Goal: Entertainment & Leisure: Browse casually

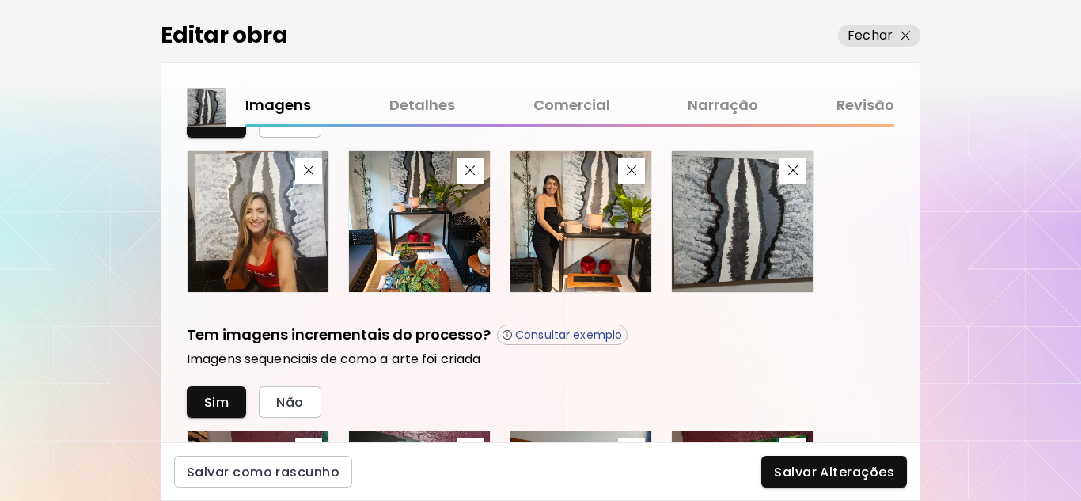
scroll to position [712, 0]
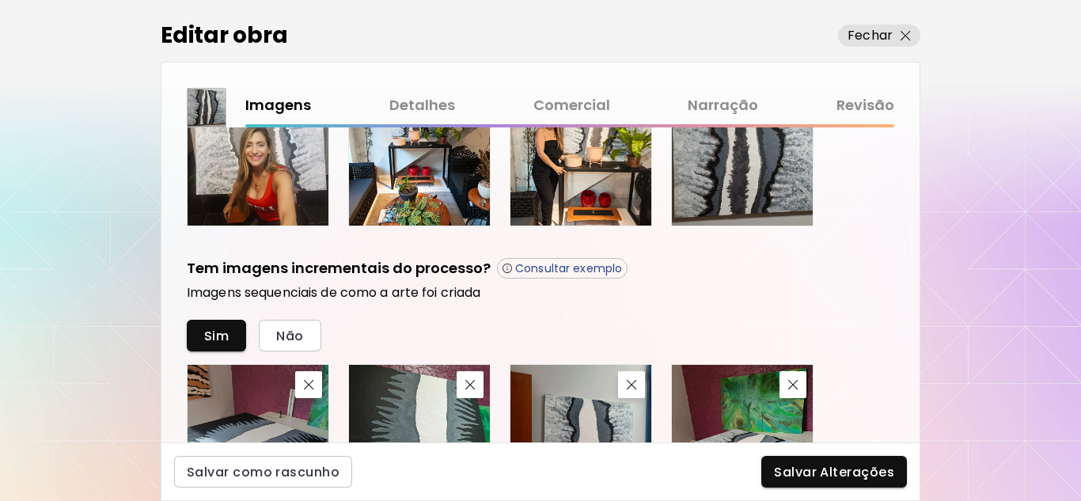
click at [425, 105] on link "Detalhes" at bounding box center [422, 105] width 66 height 23
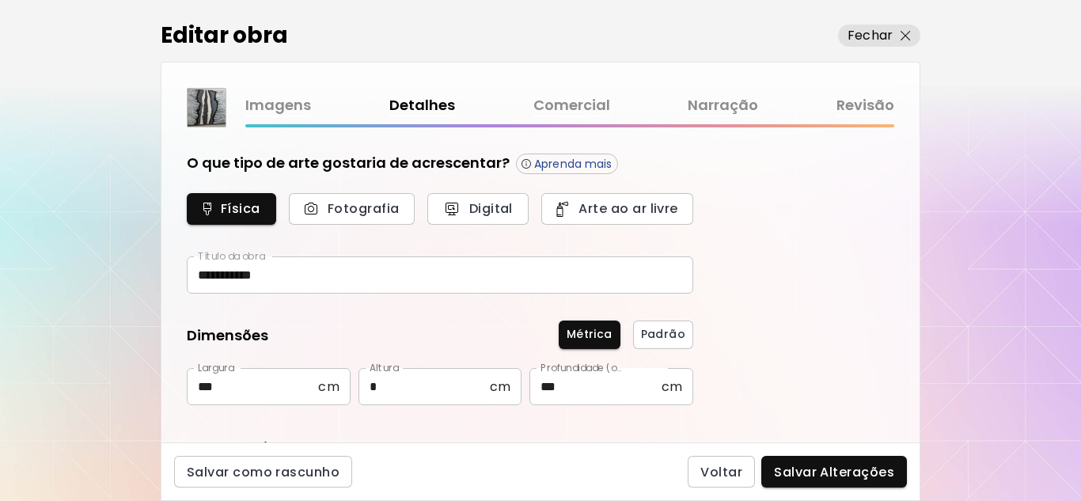
type input "********"
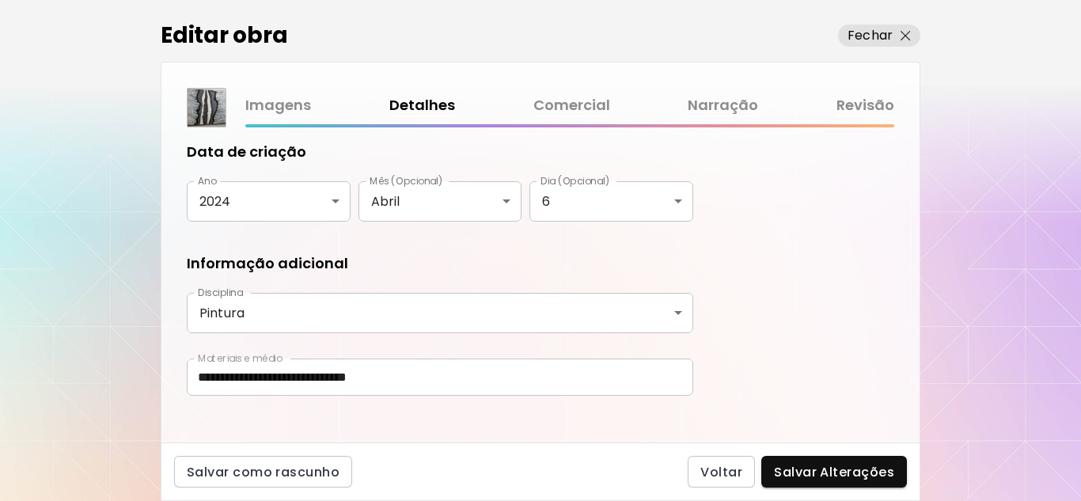
scroll to position [313, 0]
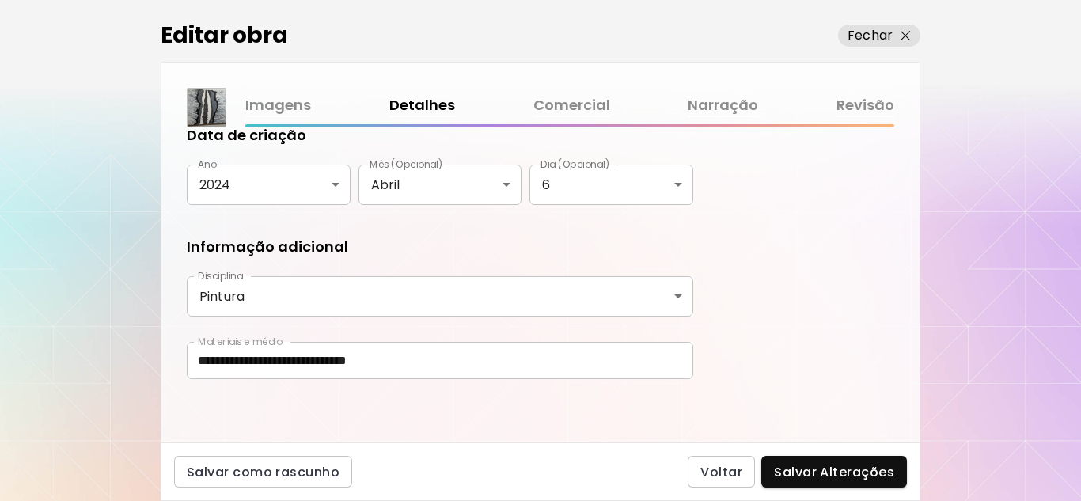
click at [582, 104] on link "Comercial" at bounding box center [571, 105] width 77 height 23
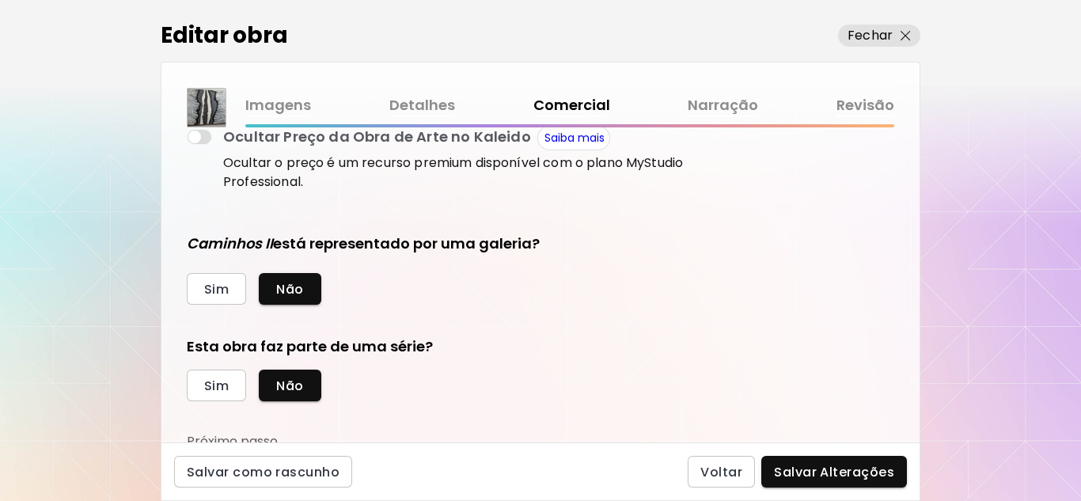
scroll to position [339, 0]
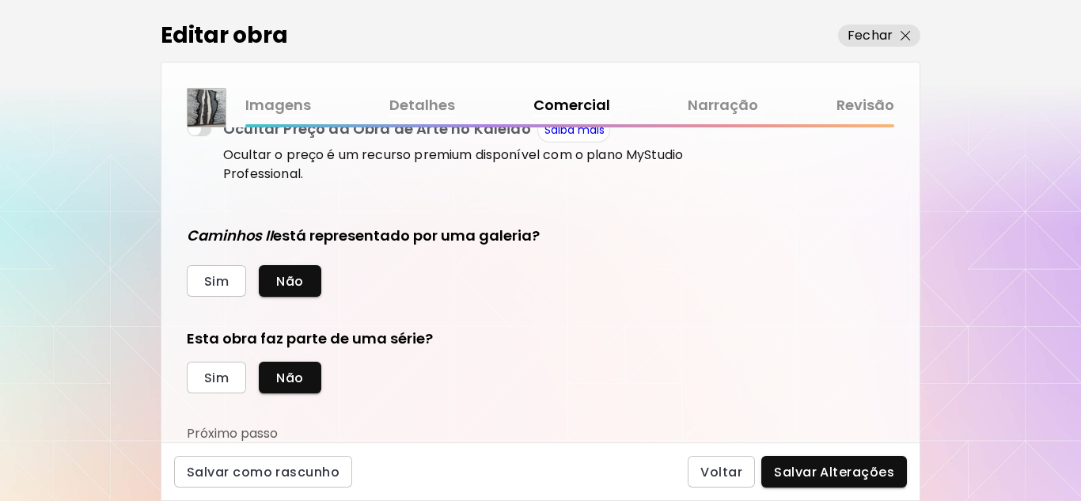
click at [731, 105] on link "Narração" at bounding box center [723, 105] width 70 height 23
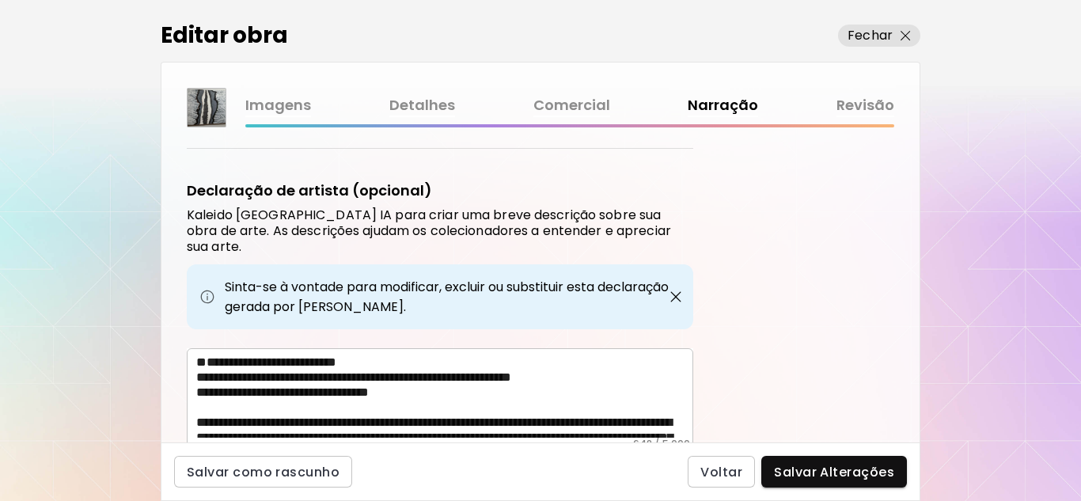
scroll to position [415, 0]
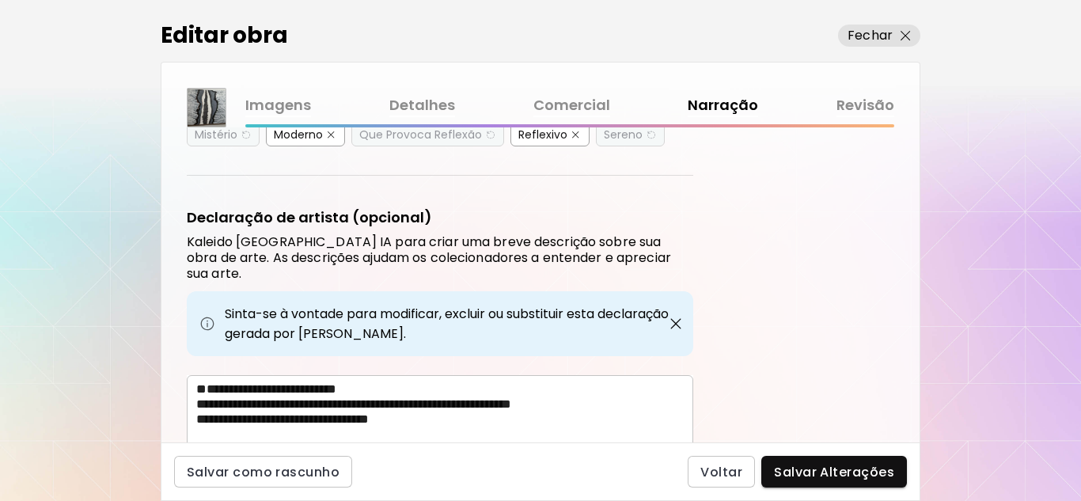
click at [874, 105] on link "Revisão" at bounding box center [865, 105] width 58 height 23
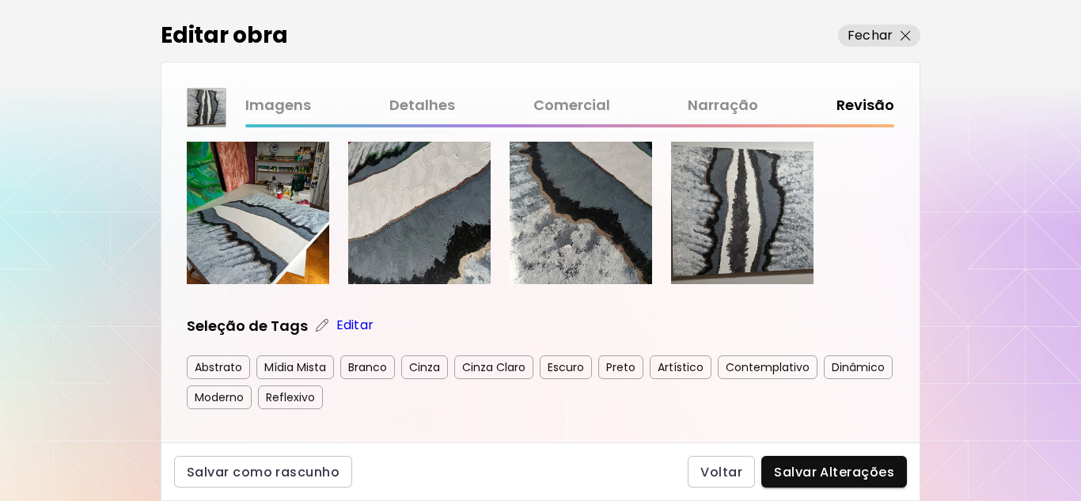
scroll to position [396, 0]
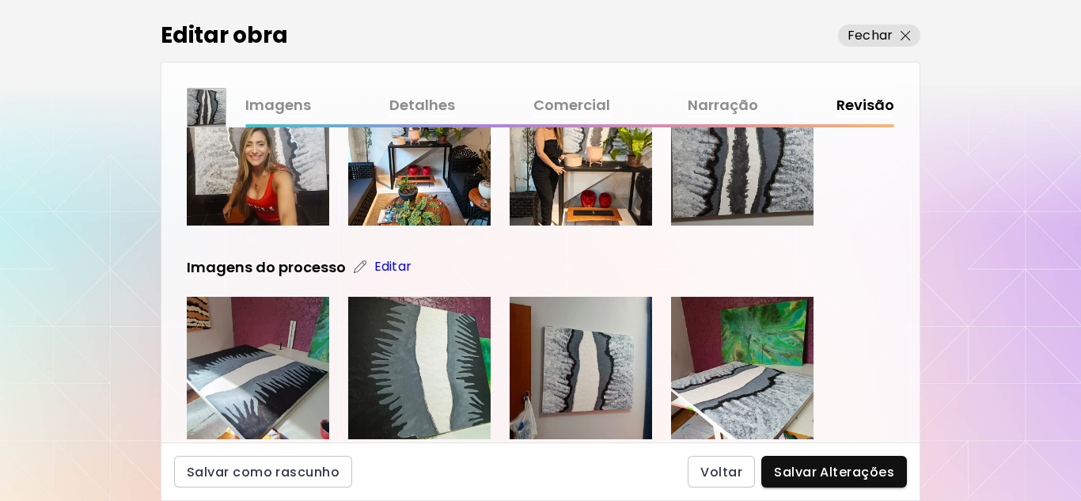
click at [279, 107] on link "Imagens" at bounding box center [278, 105] width 66 height 23
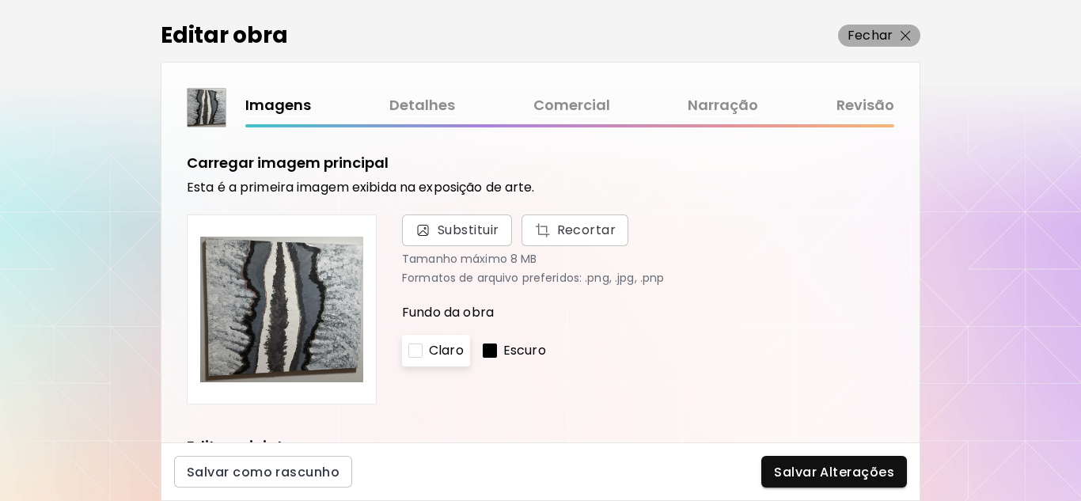
click at [904, 37] on img "button" at bounding box center [905, 36] width 10 height 10
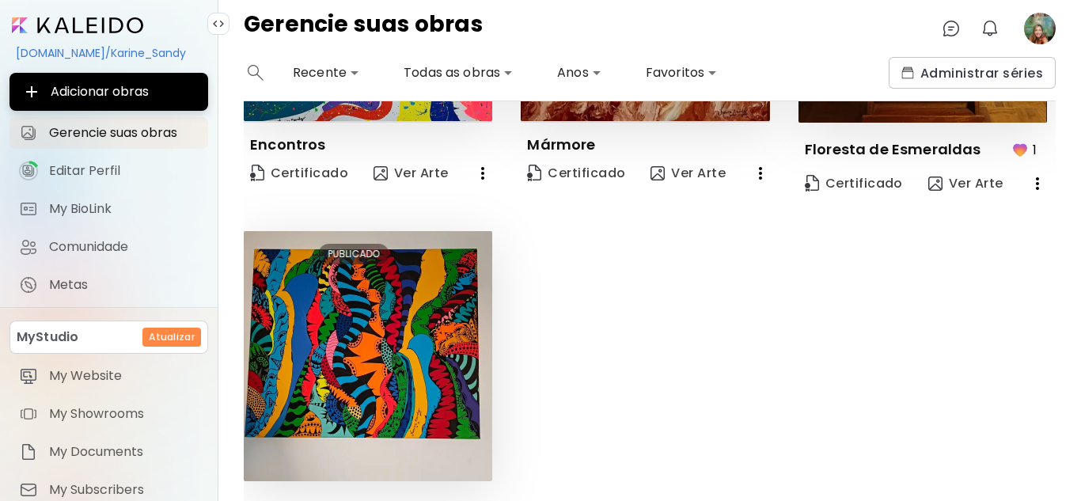
scroll to position [654, 0]
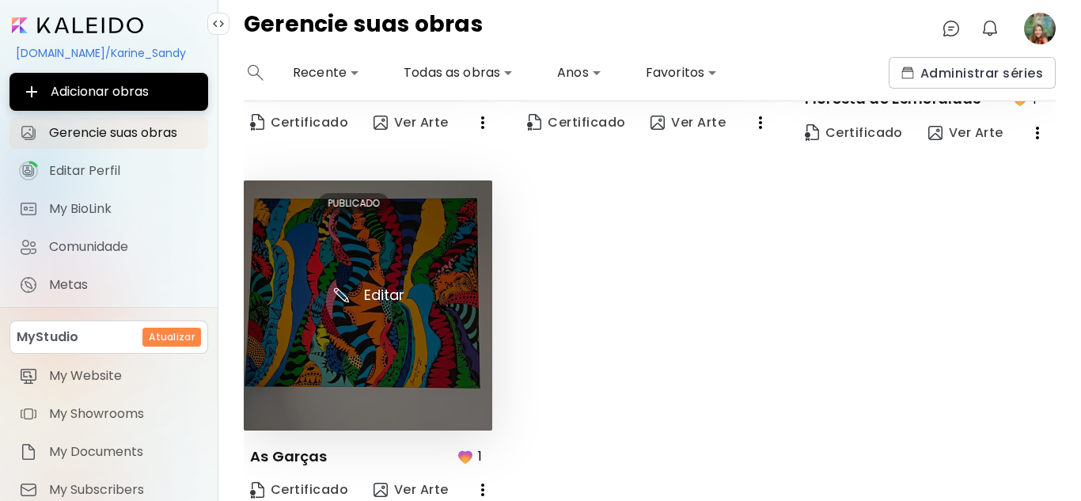
click at [362, 327] on img at bounding box center [368, 305] width 248 height 250
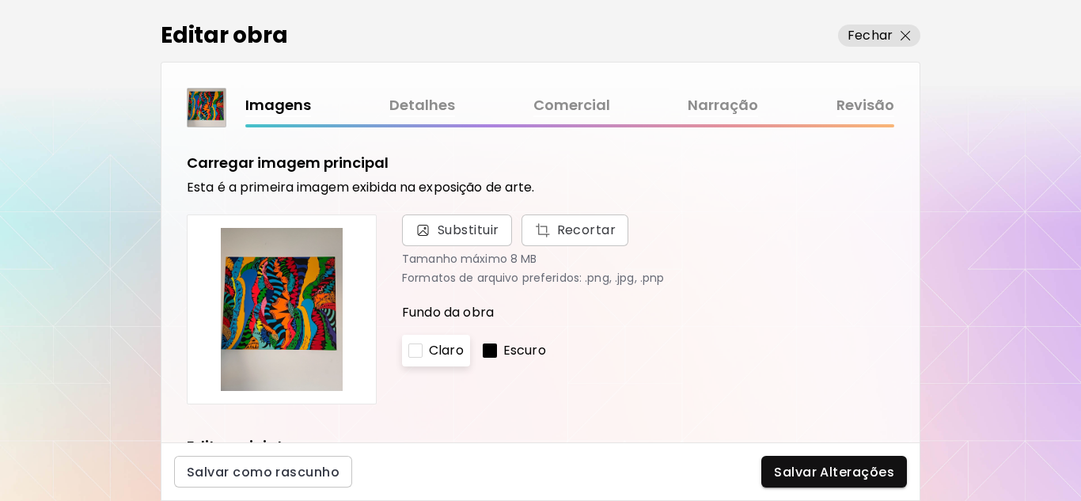
click at [301, 279] on img at bounding box center [281, 309] width 163 height 163
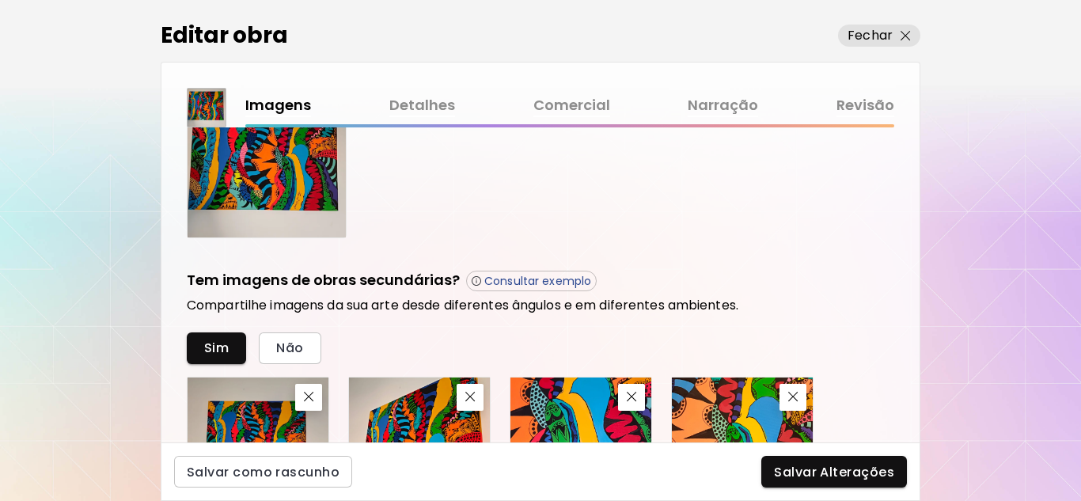
scroll to position [282, 0]
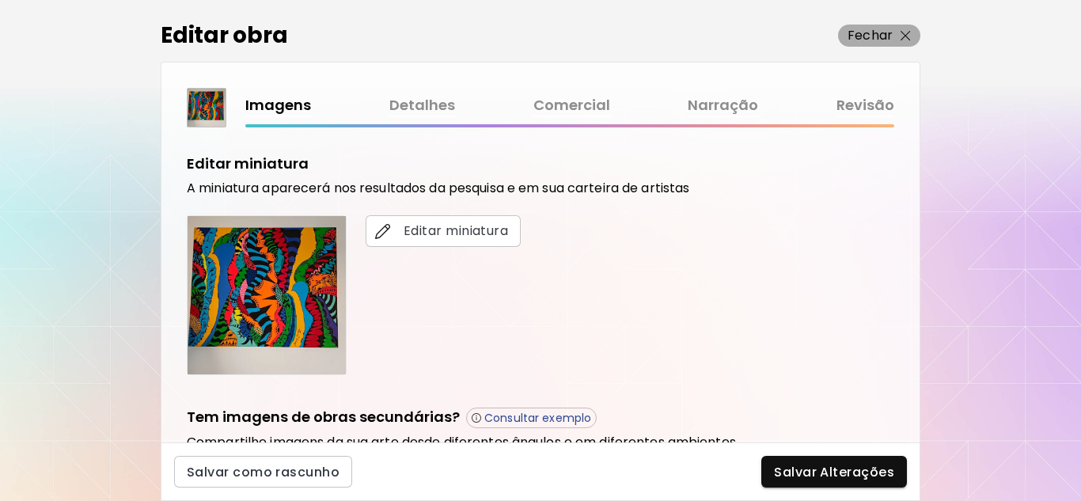
click at [909, 34] on img "button" at bounding box center [905, 36] width 10 height 10
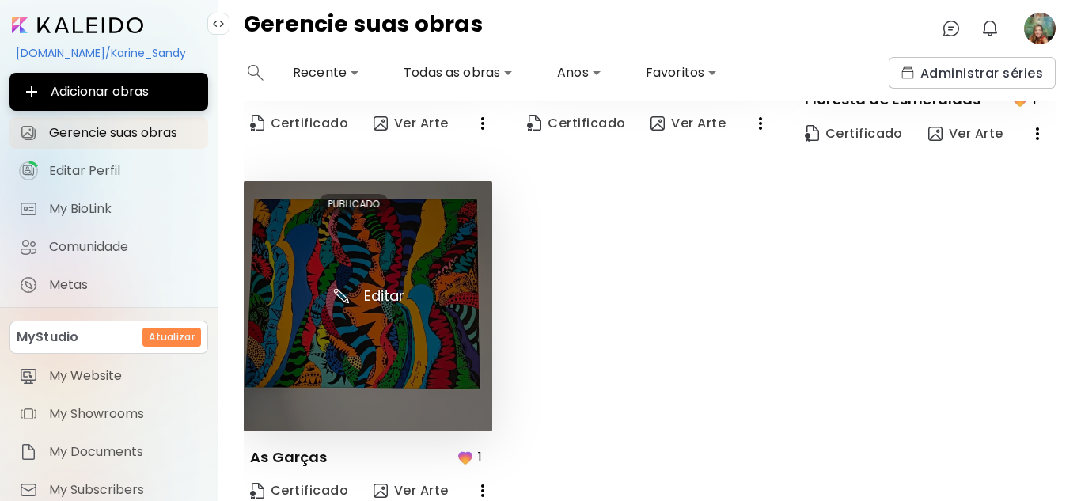
scroll to position [654, 0]
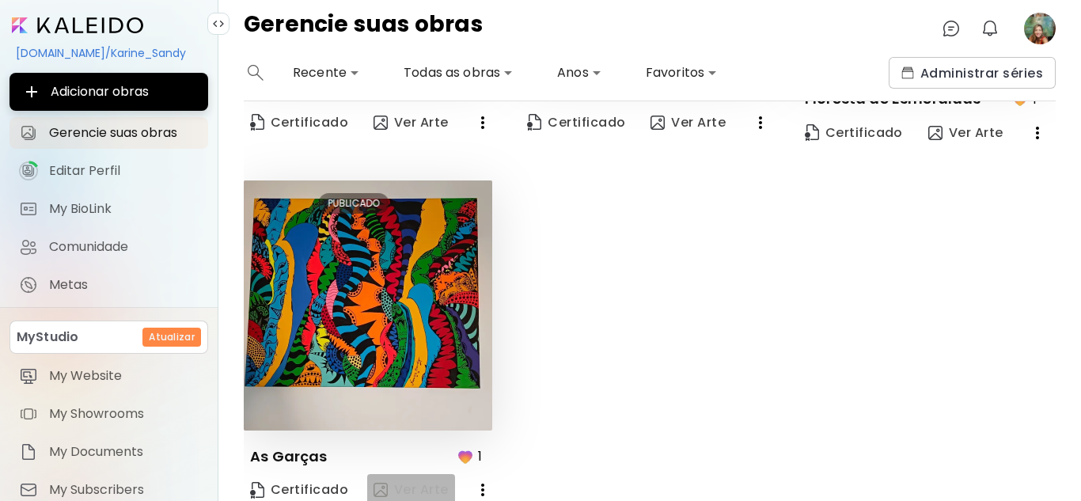
drag, startPoint x: 404, startPoint y: 470, endPoint x: 411, endPoint y: 479, distance: 12.4
click at [411, 478] on button "Ver Arte" at bounding box center [411, 490] width 88 height 32
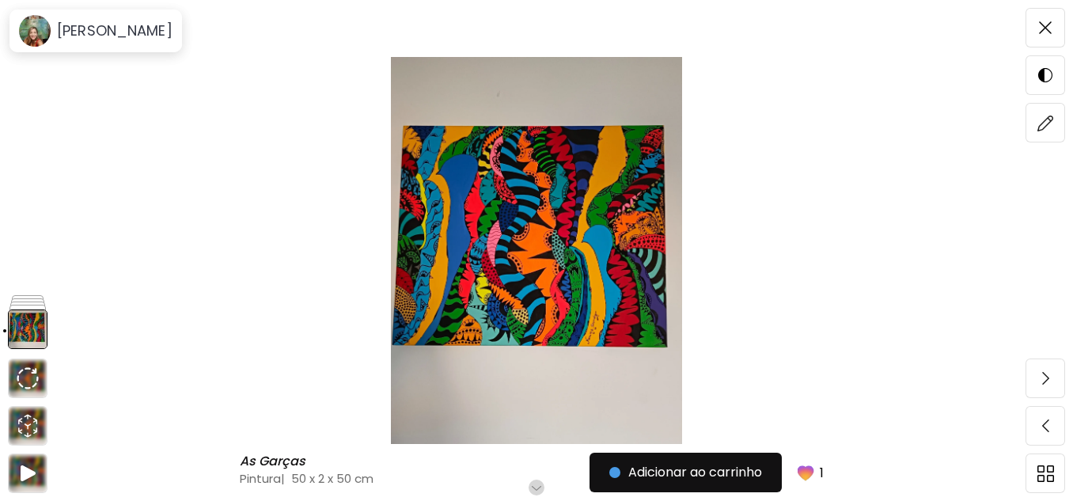
click at [528, 244] on img at bounding box center [536, 250] width 940 height 387
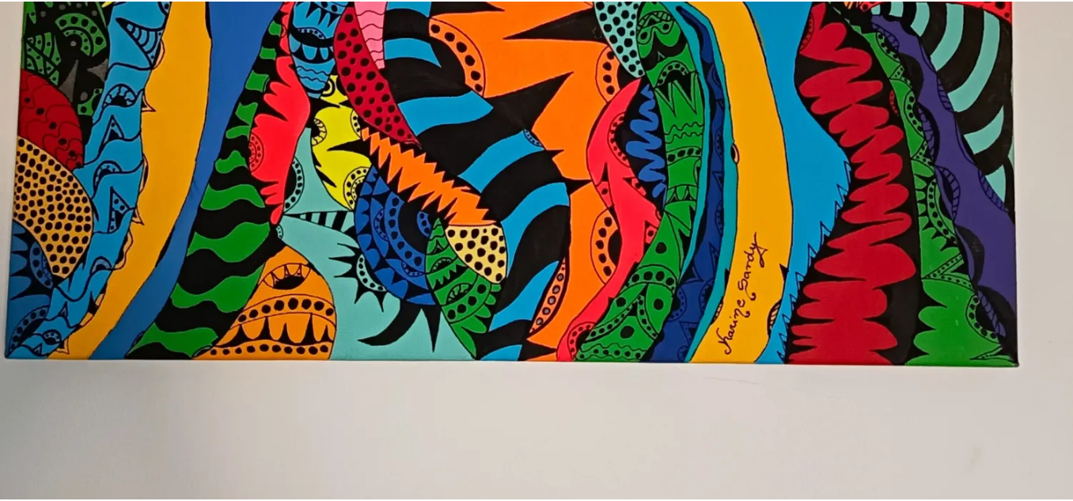
scroll to position [928, 0]
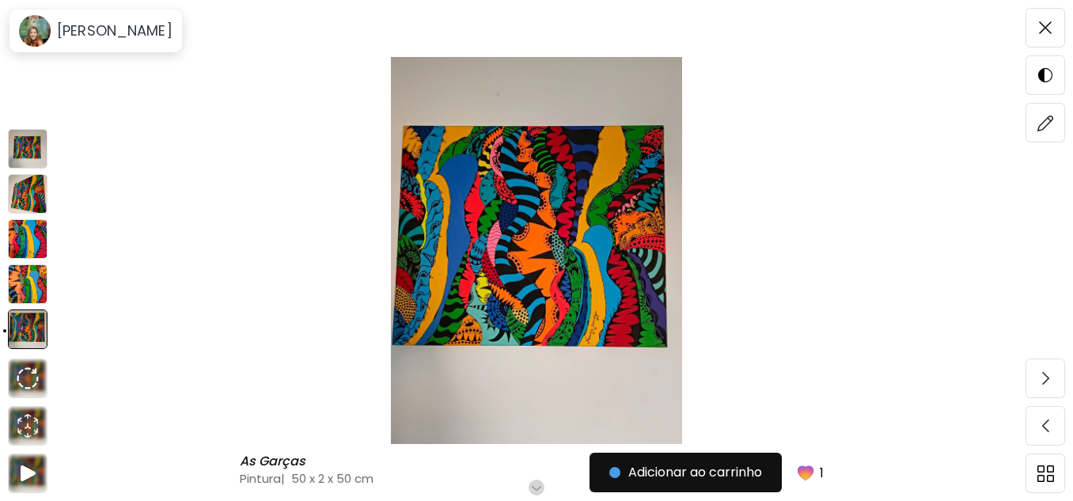
click at [28, 196] on img at bounding box center [28, 194] width 40 height 40
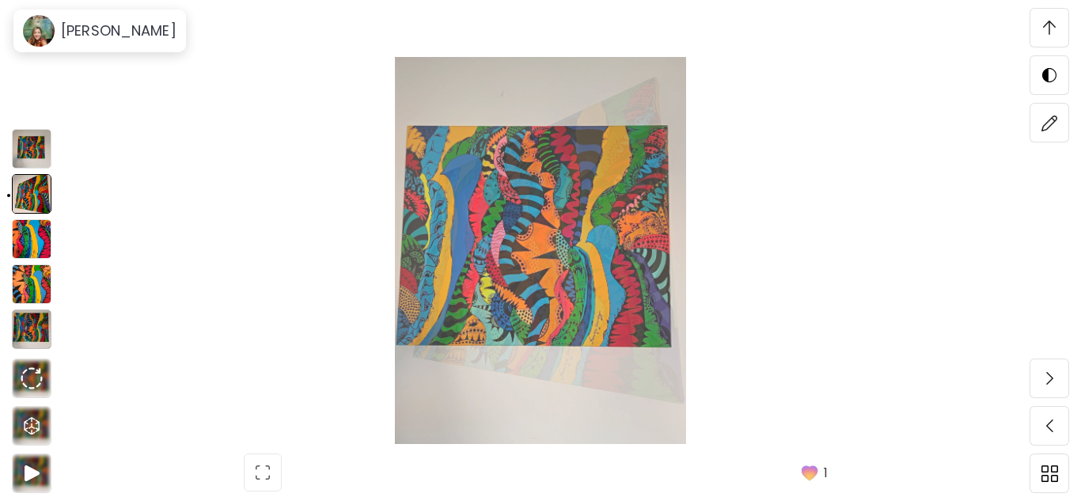
scroll to position [503, 0]
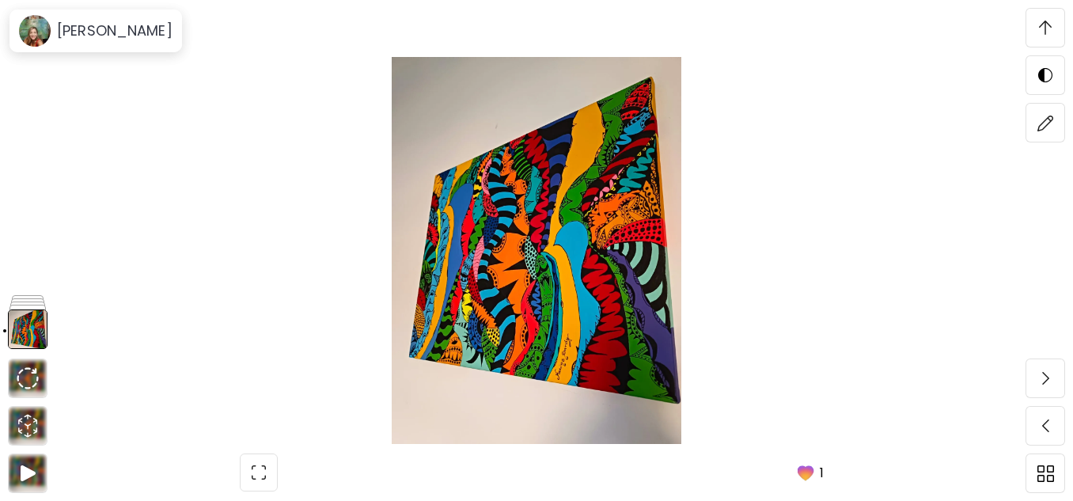
click at [544, 279] on img at bounding box center [536, 250] width 940 height 387
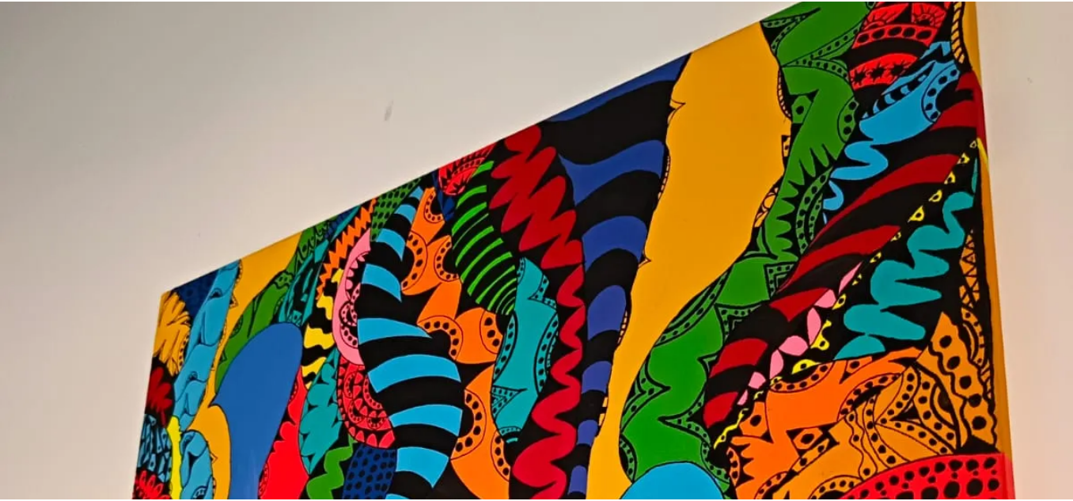
scroll to position [138, 0]
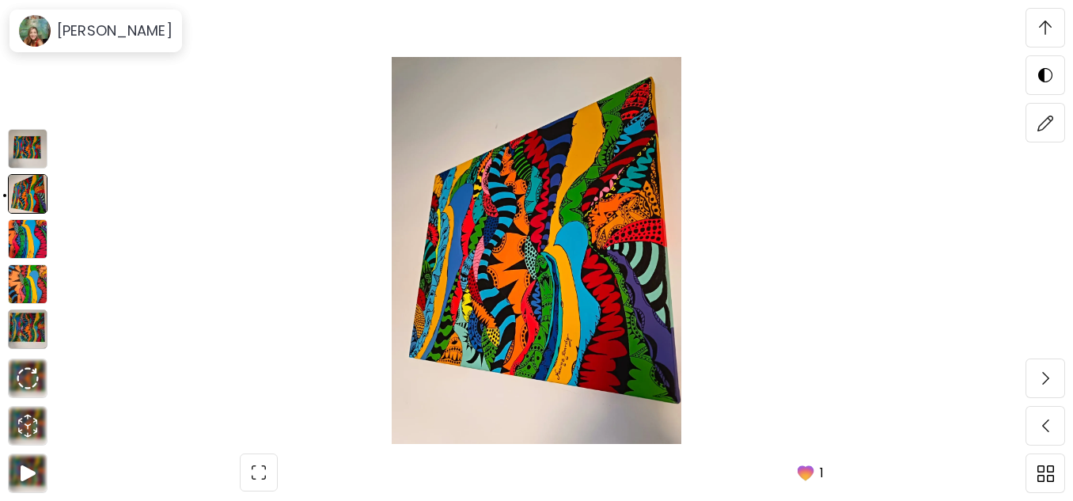
click at [28, 244] on img at bounding box center [28, 239] width 40 height 40
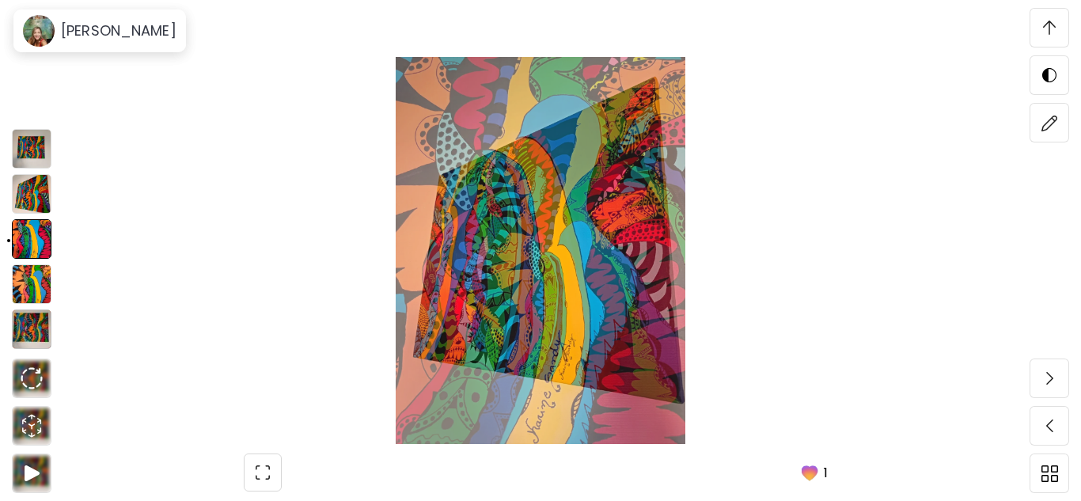
scroll to position [3833, 0]
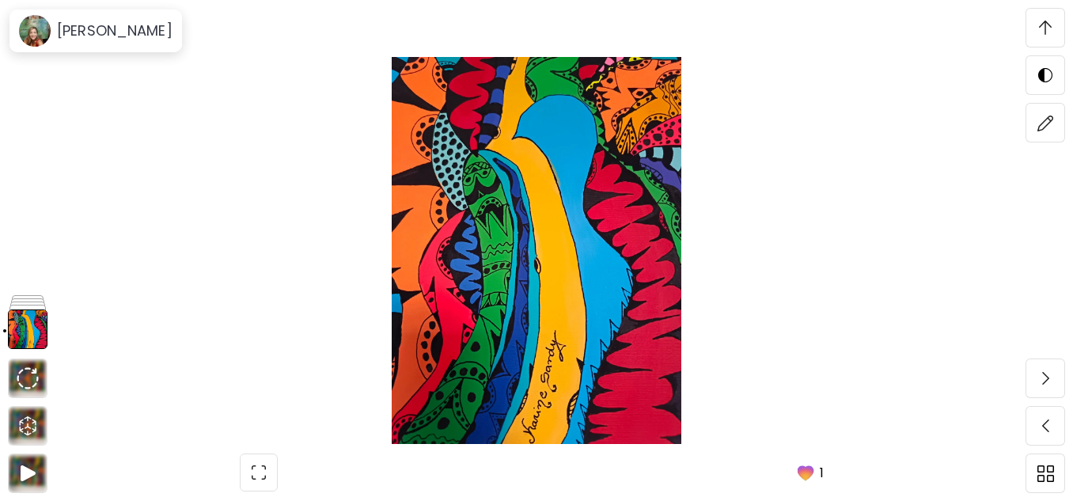
click at [536, 301] on img at bounding box center [536, 250] width 940 height 387
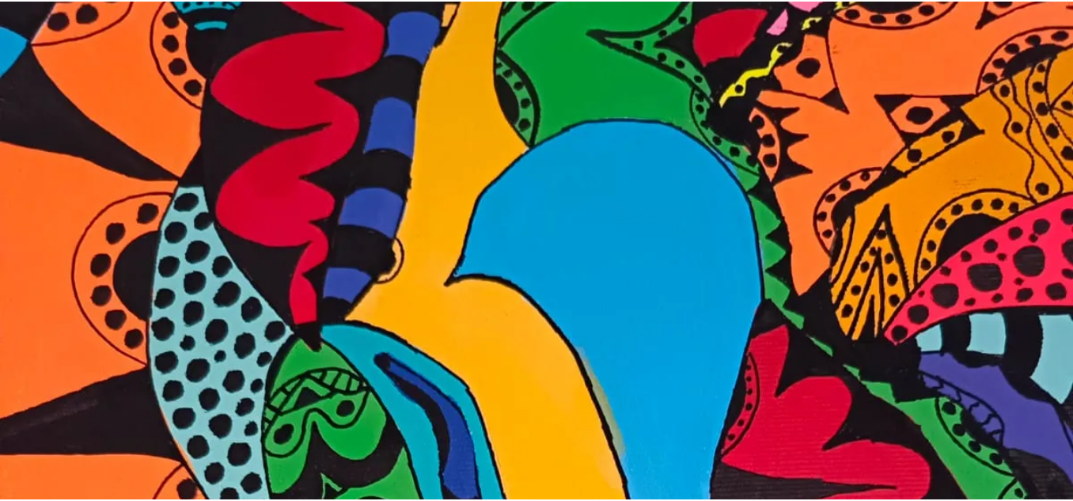
scroll to position [0, 0]
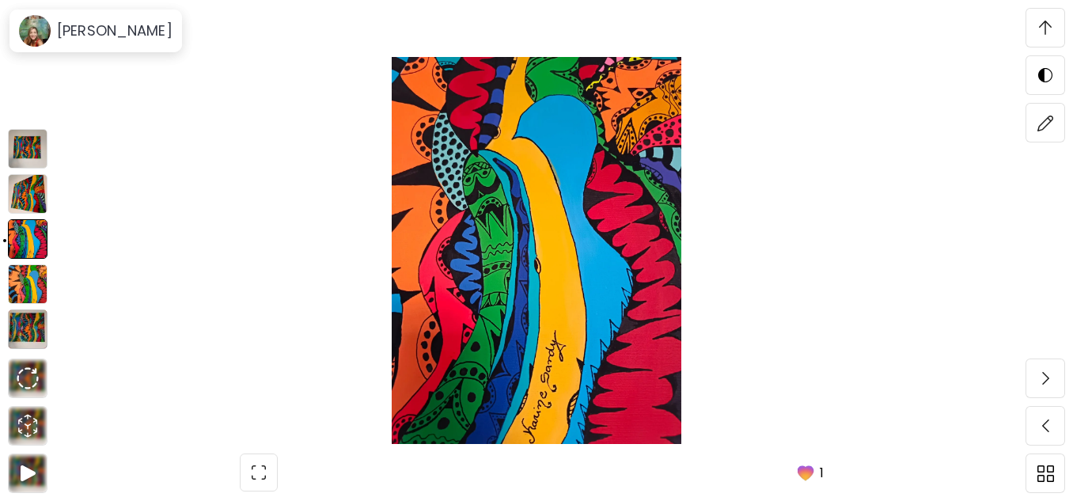
click at [27, 280] on img at bounding box center [28, 284] width 40 height 40
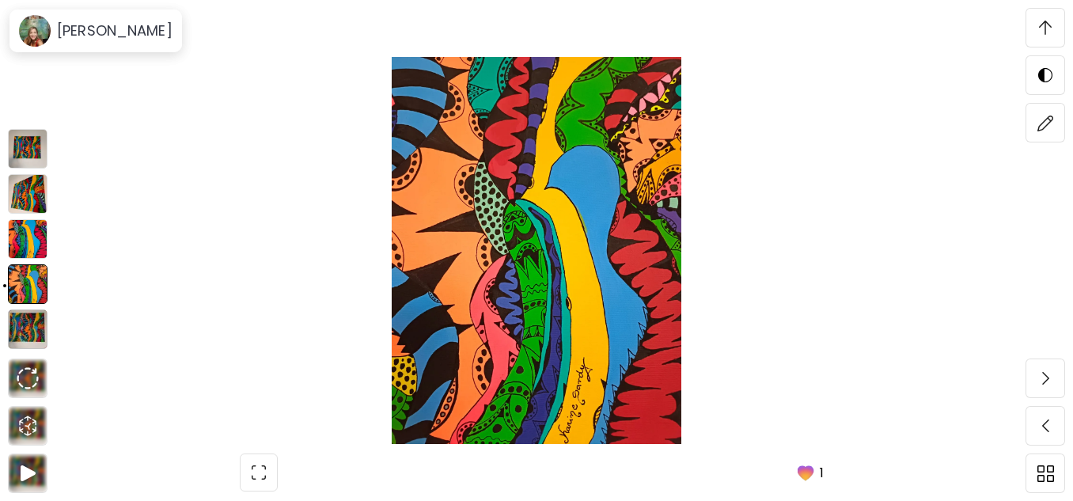
click at [23, 319] on img at bounding box center [28, 329] width 40 height 40
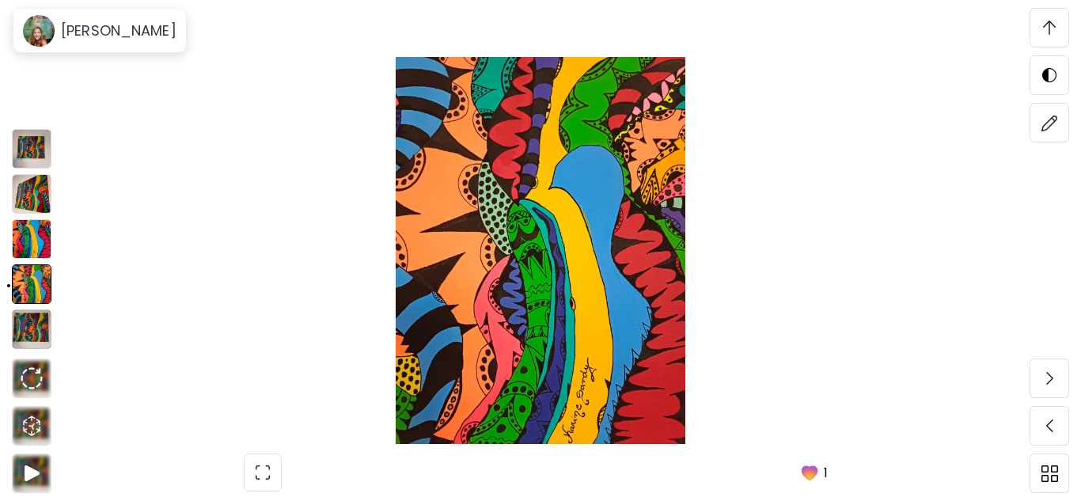
scroll to position [0, 0]
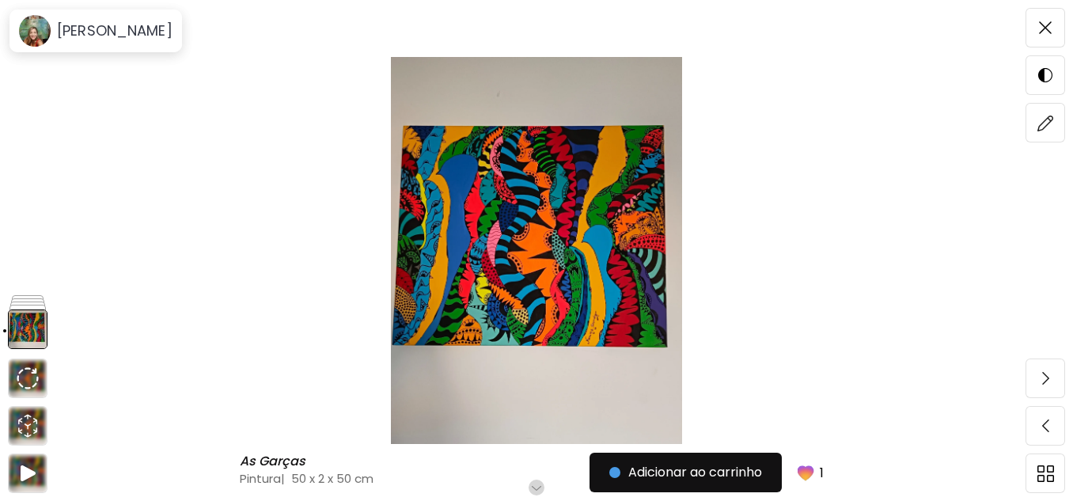
click at [552, 304] on img at bounding box center [536, 250] width 940 height 387
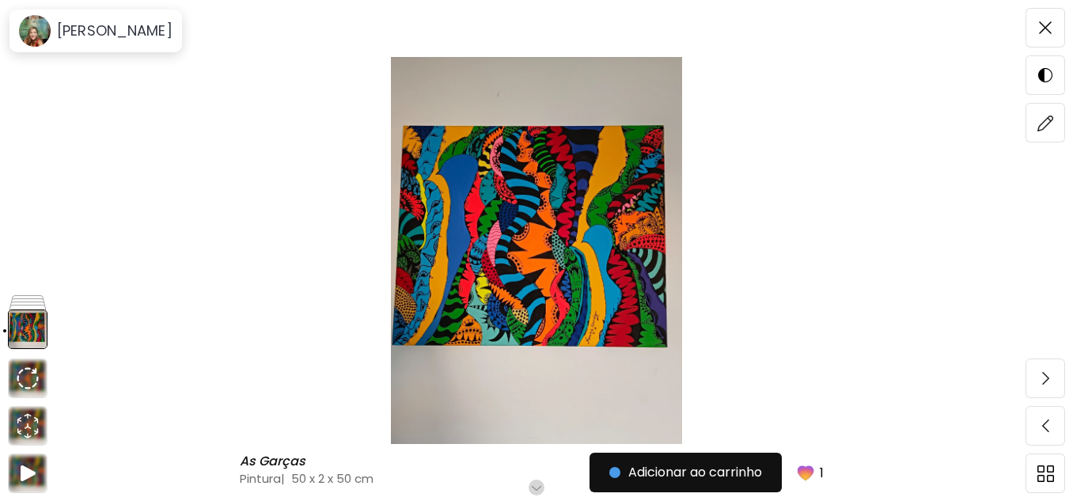
scroll to position [79, 0]
click at [102, 31] on h6 "[PERSON_NAME]" at bounding box center [115, 30] width 116 height 19
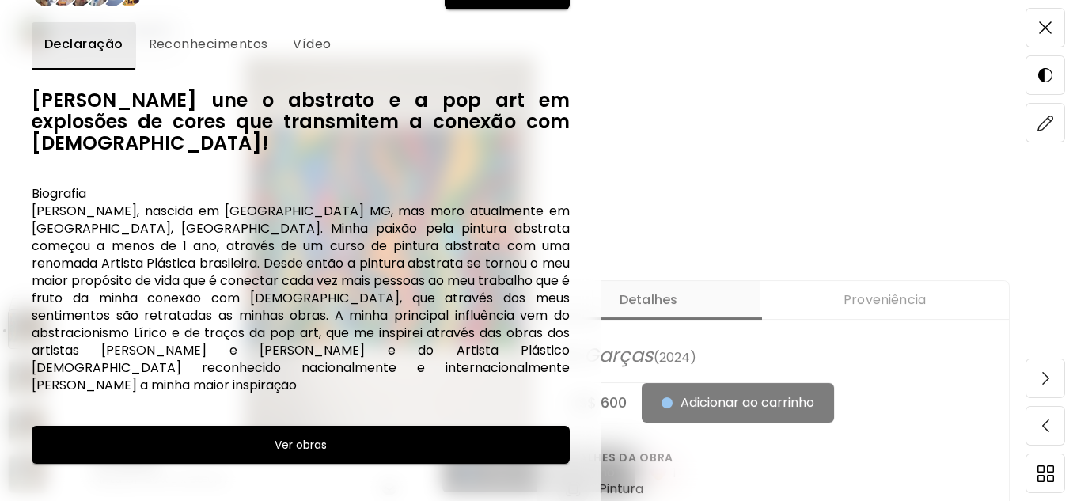
scroll to position [396, 0]
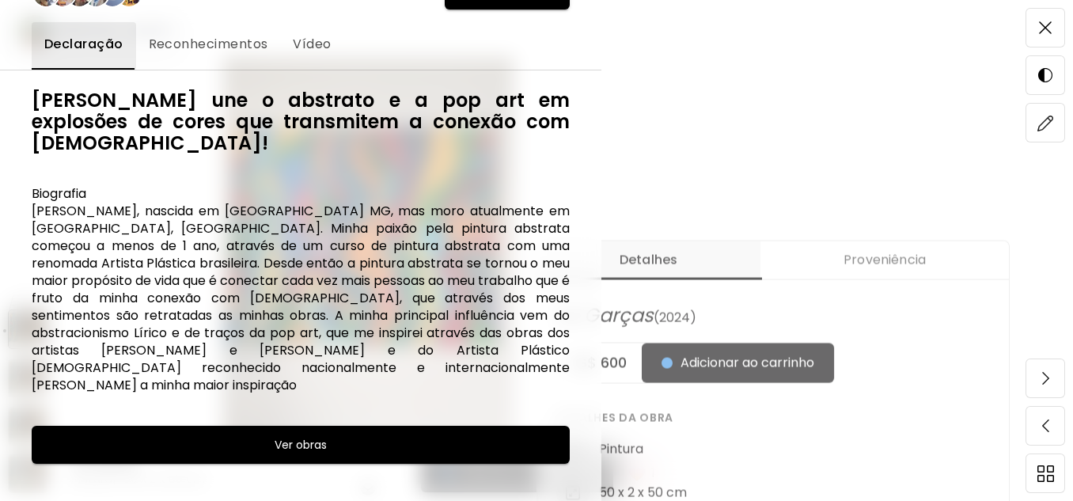
click at [498, 54] on div "Declaração Reconhecimentos Vídeo" at bounding box center [301, 45] width 538 height 47
click at [687, 86] on div at bounding box center [536, 250] width 1073 height 501
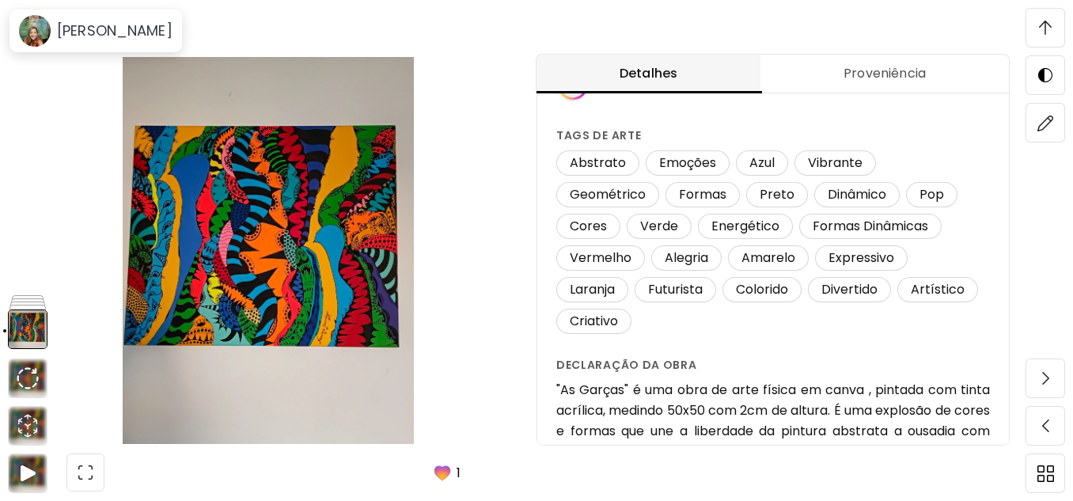
scroll to position [0, 0]
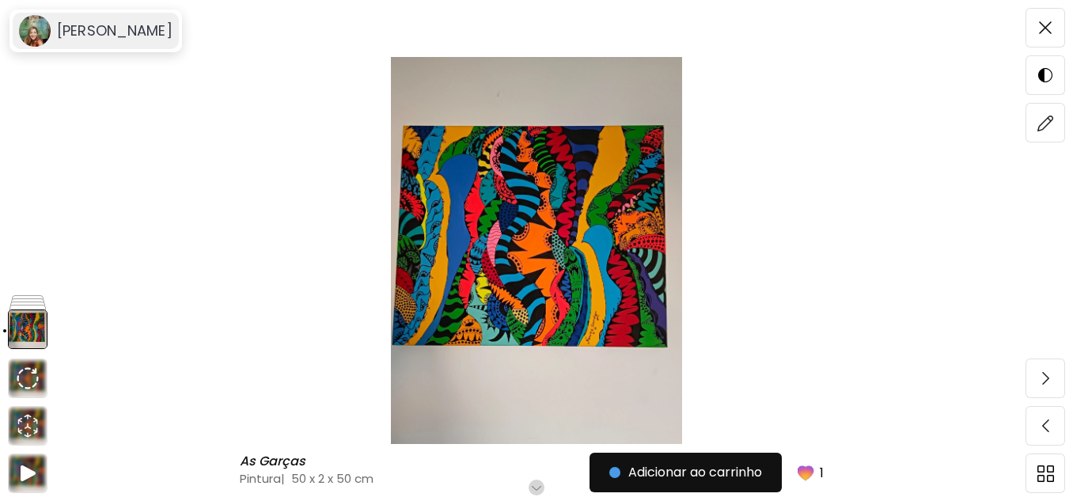
click at [99, 41] on div "[PERSON_NAME]" at bounding box center [96, 31] width 166 height 36
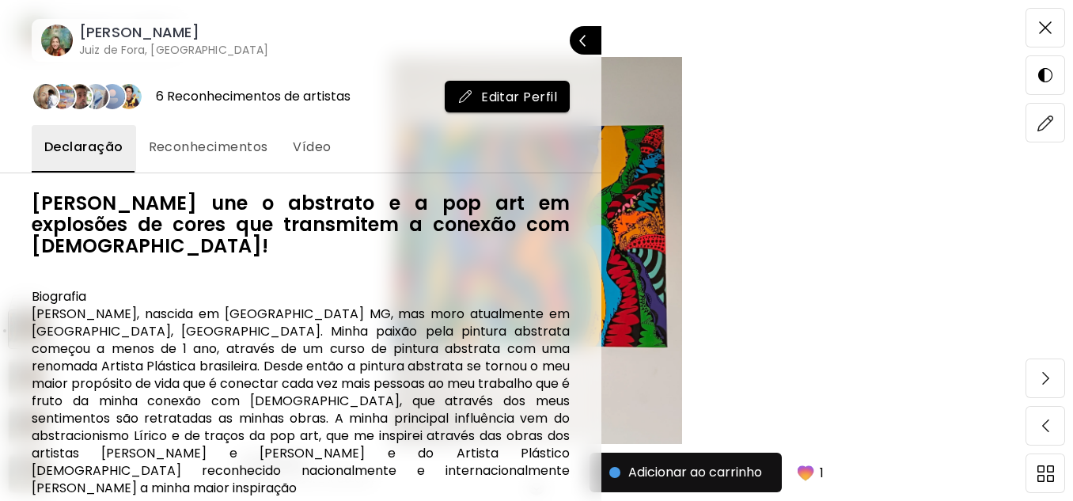
click at [312, 144] on span "Vídeo" at bounding box center [312, 147] width 38 height 19
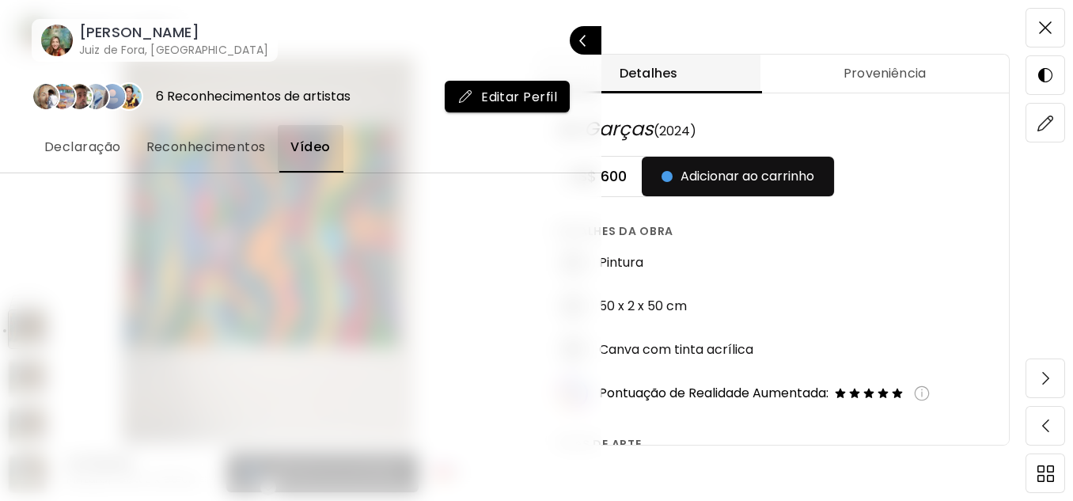
click at [77, 144] on span "Declaração" at bounding box center [82, 147] width 77 height 19
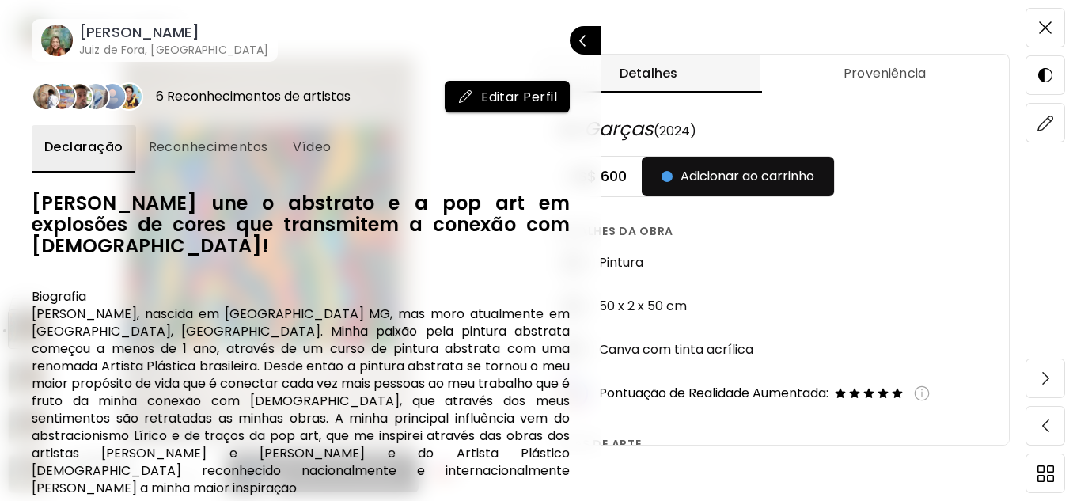
click at [211, 143] on span "Reconhecimentos" at bounding box center [208, 147] width 119 height 19
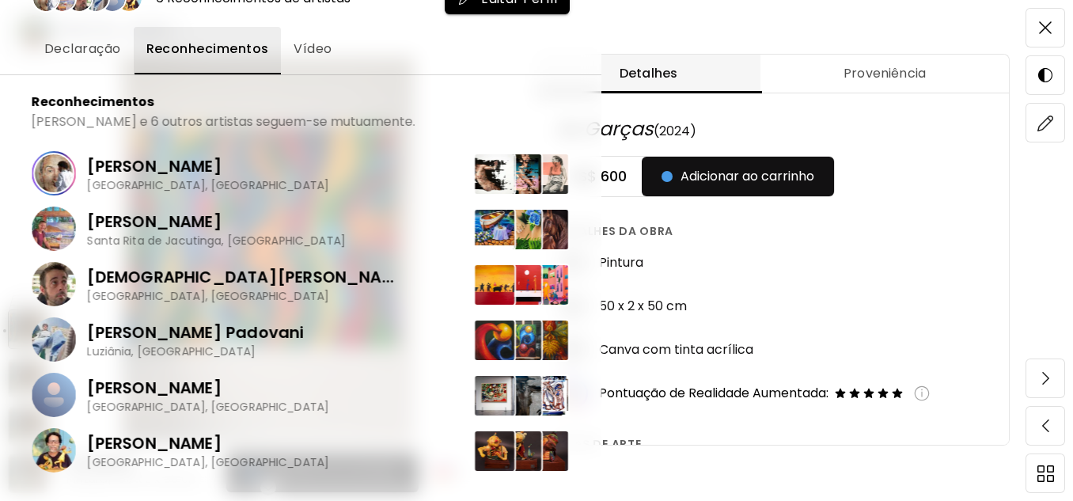
scroll to position [100, 0]
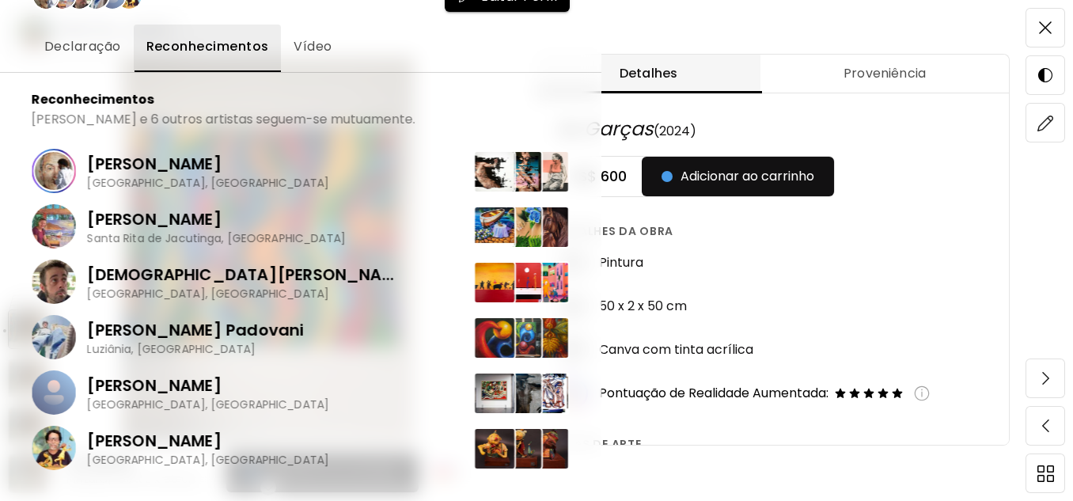
click at [727, 28] on div at bounding box center [536, 250] width 1073 height 501
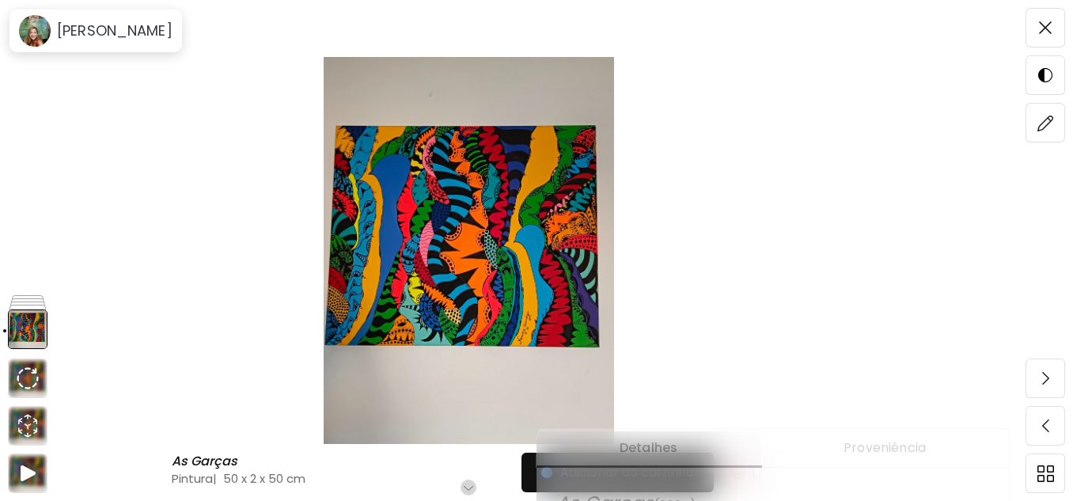
scroll to position [0, 0]
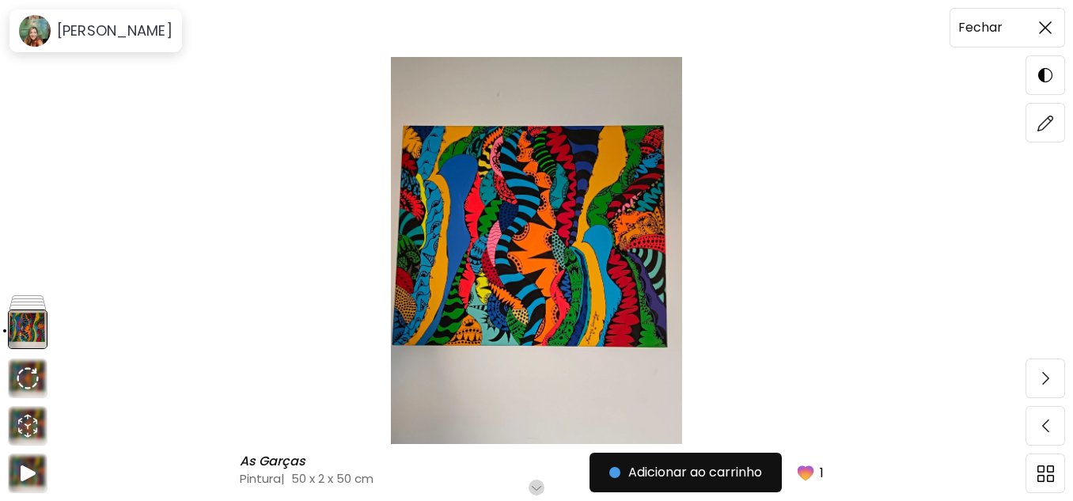
click at [1040, 21] on span at bounding box center [1045, 27] width 33 height 33
click at [980, 28] on h6 "Fechar" at bounding box center [980, 27] width 44 height 21
click at [66, 33] on h6 "[PERSON_NAME]" at bounding box center [115, 30] width 116 height 19
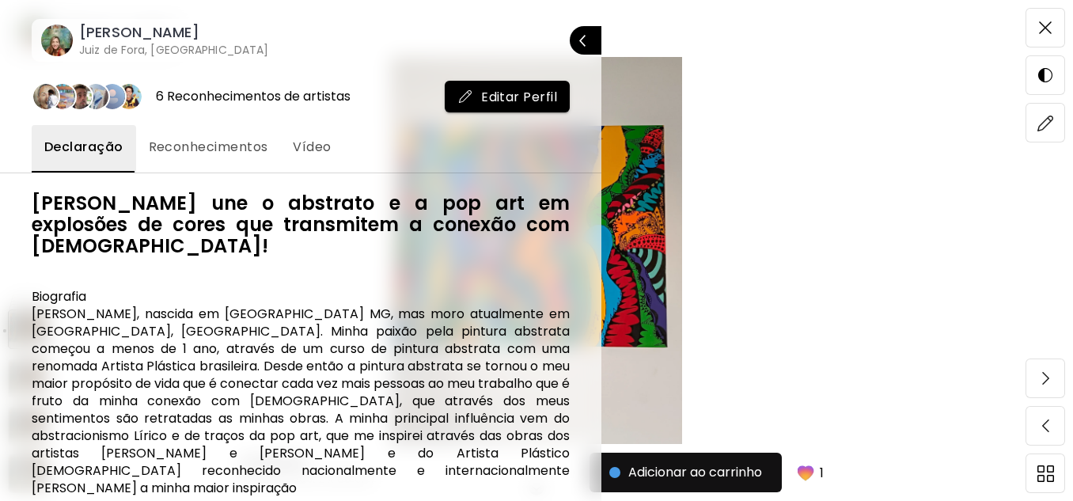
click at [89, 32] on h6 "[PERSON_NAME]" at bounding box center [173, 32] width 189 height 19
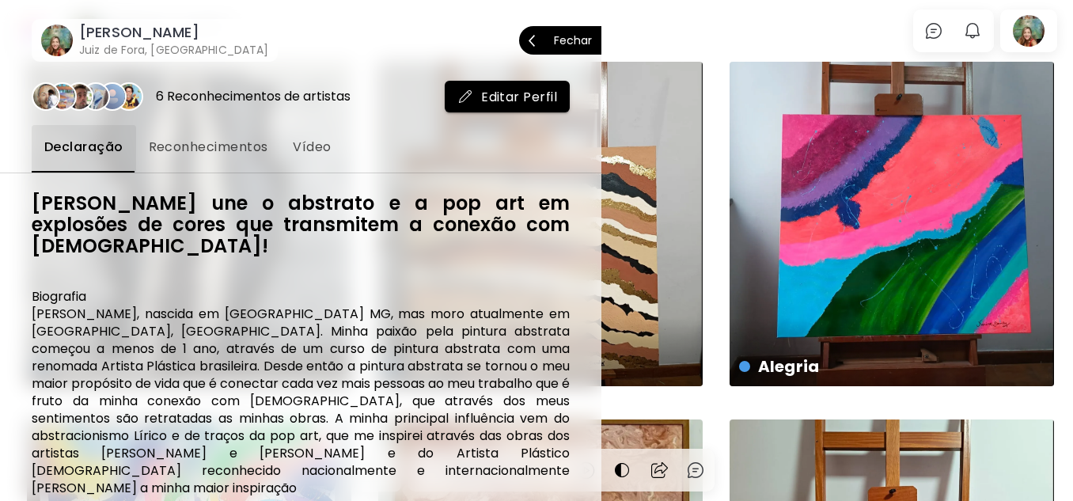
click at [563, 36] on p "Fechar" at bounding box center [573, 40] width 38 height 11
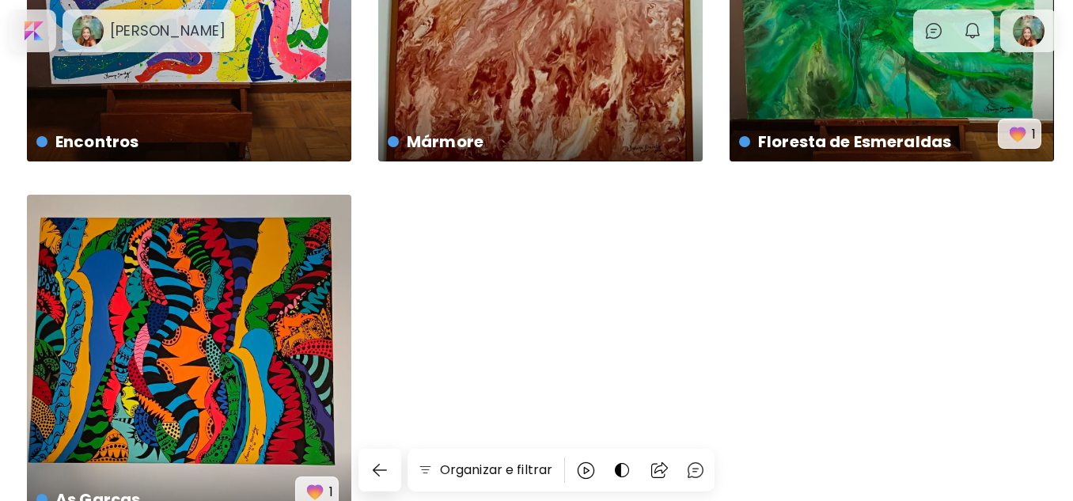
scroll to position [608, 0]
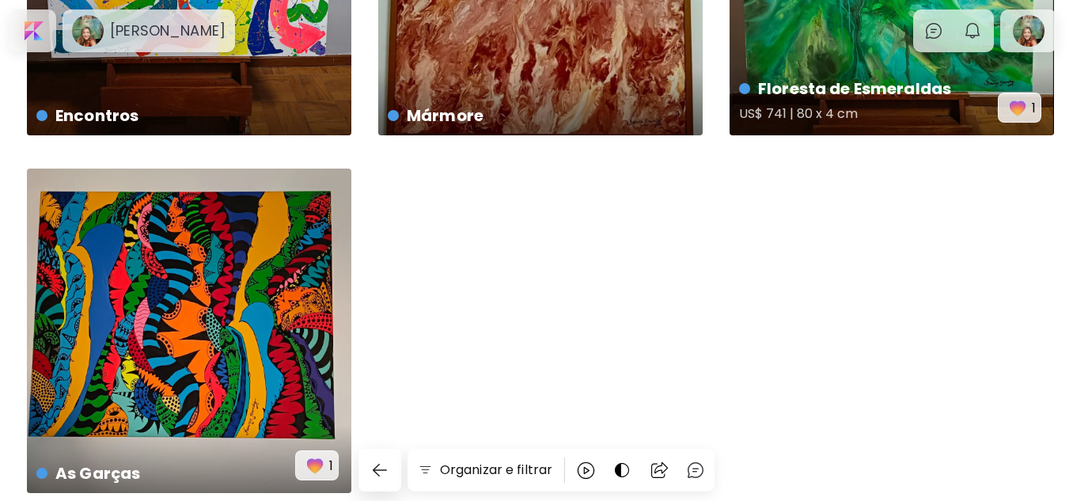
click at [1025, 104] on img "button" at bounding box center [1017, 108] width 22 height 22
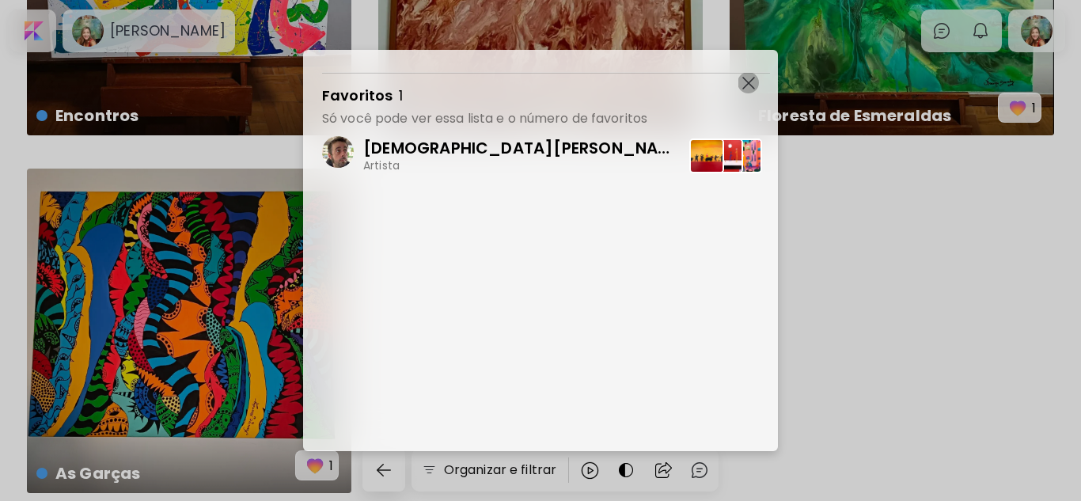
click at [742, 84] on img "button" at bounding box center [748, 83] width 13 height 13
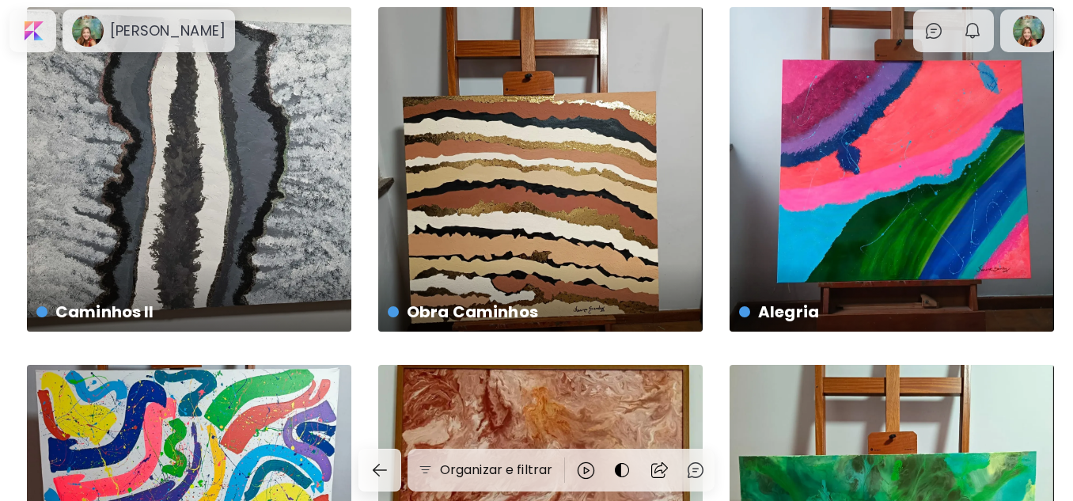
scroll to position [0, 0]
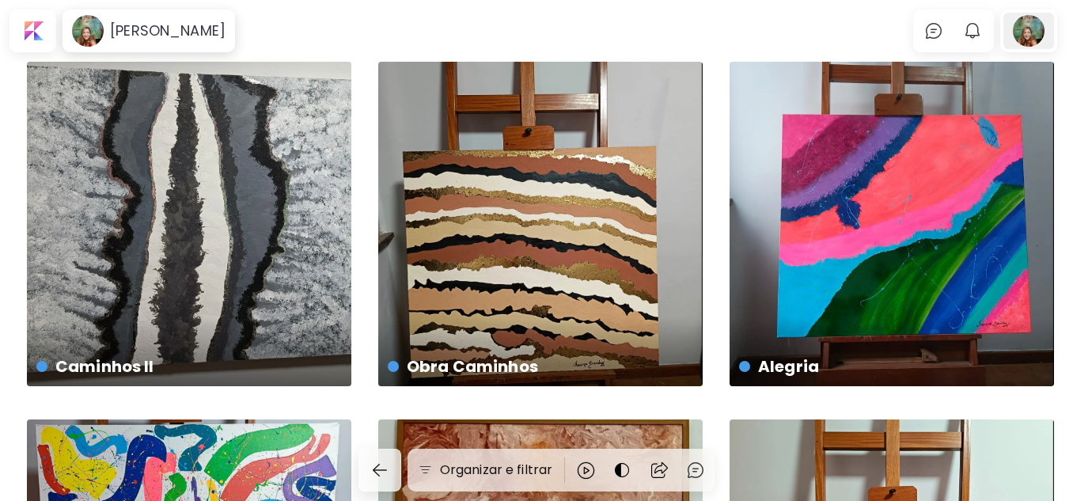
click at [1033, 28] on div at bounding box center [1028, 31] width 51 height 36
